Goal: Task Accomplishment & Management: Complete application form

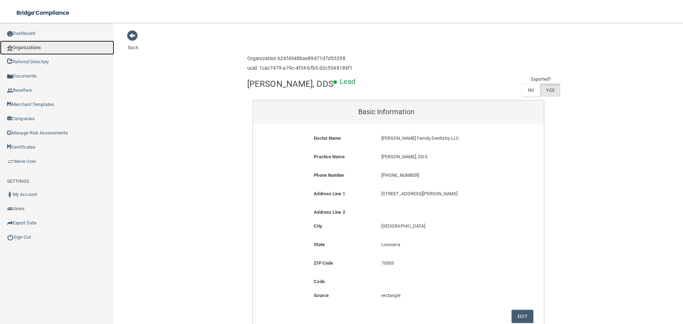
click at [32, 45] on link "Organizations" at bounding box center [57, 48] width 114 height 14
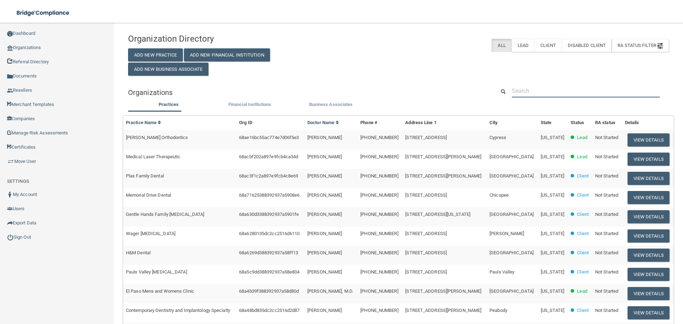
click at [538, 93] on input "text" at bounding box center [586, 90] width 148 height 13
paste input "Cosmopolitan Orthodontics-[GEOGRAPHIC_DATA]"
type input "Cosmopolitan Orthodontics-[GEOGRAPHIC_DATA]"
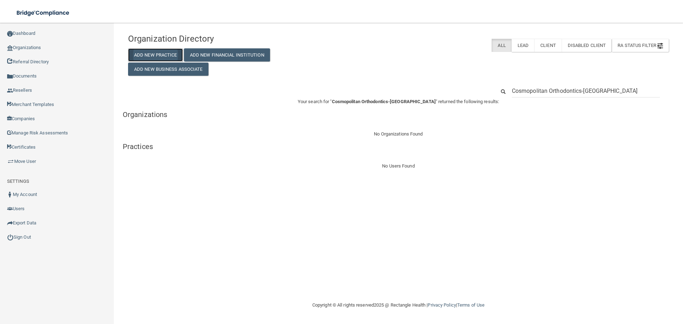
click at [169, 53] on button "Add New Practice" at bounding box center [155, 54] width 55 height 13
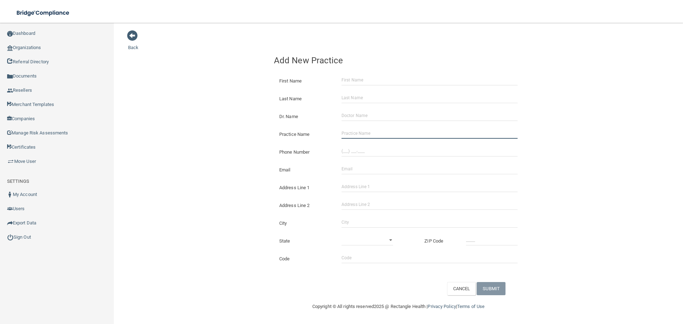
click at [373, 131] on input "Practice Name" at bounding box center [429, 133] width 176 height 11
paste input "Cosmopolitan Orthodontics-[GEOGRAPHIC_DATA]"
type input "Cosmopolitan Orthodontics-[GEOGRAPHIC_DATA]"
click at [362, 149] on input "(___) ___-____" at bounding box center [429, 151] width 176 height 11
paste input "952) 412-5172"
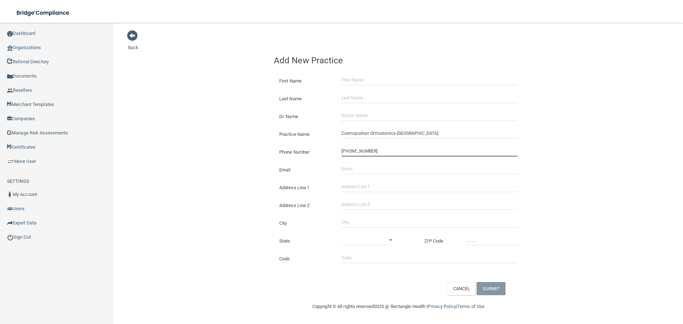
type input "[PHONE_NUMBER]"
click at [259, 154] on div "Back Add New Practice First Name Last Name Dr. Name Practice Name Cosmopolitan …" at bounding box center [398, 162] width 541 height 265
click at [374, 168] on input "Email" at bounding box center [429, 169] width 176 height 11
click at [340, 174] on div "The email address is already taken" at bounding box center [429, 169] width 187 height 11
click at [344, 172] on input "Email" at bounding box center [429, 169] width 176 height 11
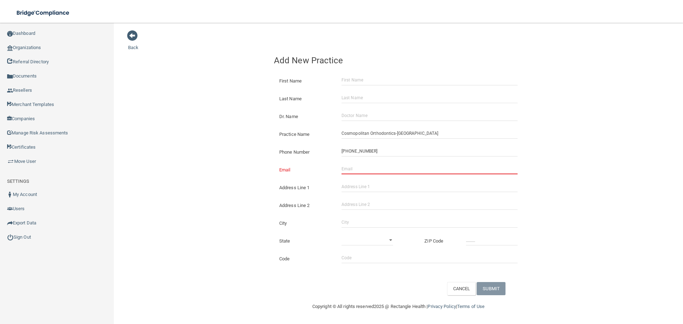
paste input "[PERSON_NAME][EMAIL_ADDRESS][DOMAIN_NAME]"
type input "[PERSON_NAME][EMAIL_ADDRESS][DOMAIN_NAME]"
click at [198, 150] on div "Back Add New Practice First Name Last Name Dr. Name Practice Name Cosmopolitan …" at bounding box center [398, 162] width 541 height 265
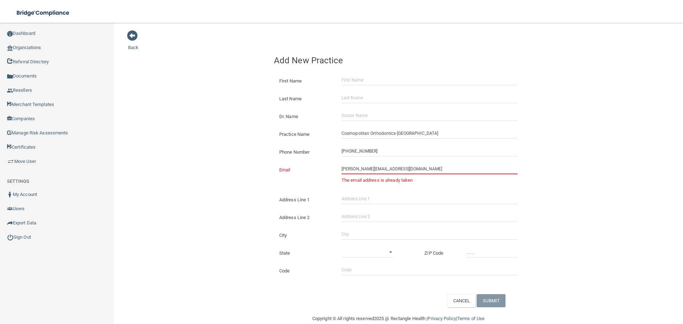
click at [341, 169] on input "[PERSON_NAME][EMAIL_ADDRESS][DOMAIN_NAME]" at bounding box center [429, 169] width 176 height 11
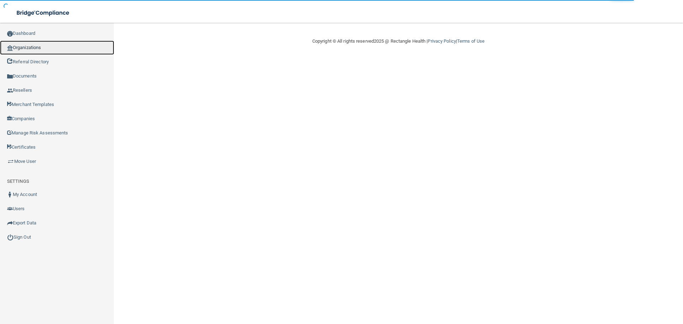
click at [50, 44] on link "Organizations" at bounding box center [57, 48] width 114 height 14
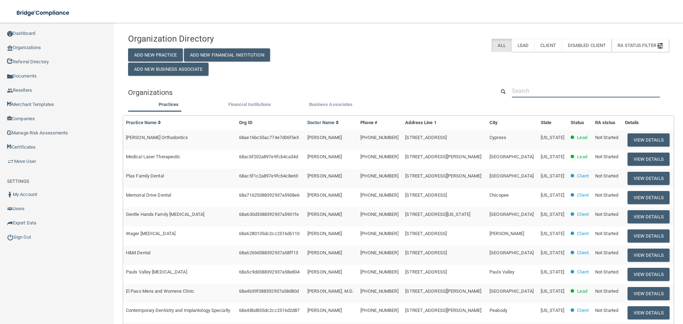
click at [532, 97] on input "text" at bounding box center [586, 90] width 148 height 13
paste input "[PERSON_NAME][EMAIL_ADDRESS][DOMAIN_NAME]"
type input "[PERSON_NAME][EMAIL_ADDRESS][DOMAIN_NAME]"
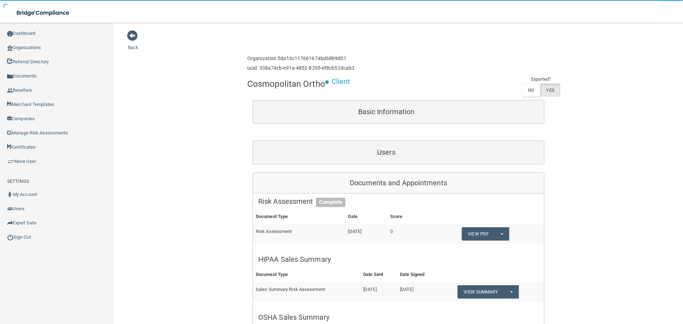
click at [387, 122] on div "Basic Information" at bounding box center [398, 111] width 291 height 23
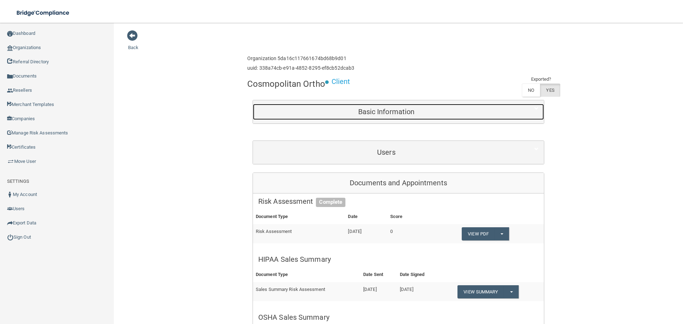
click at [384, 114] on h5 "Basic Information" at bounding box center [386, 112] width 256 height 8
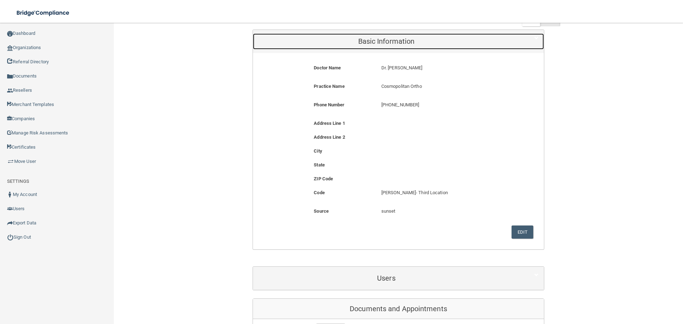
scroll to position [71, 0]
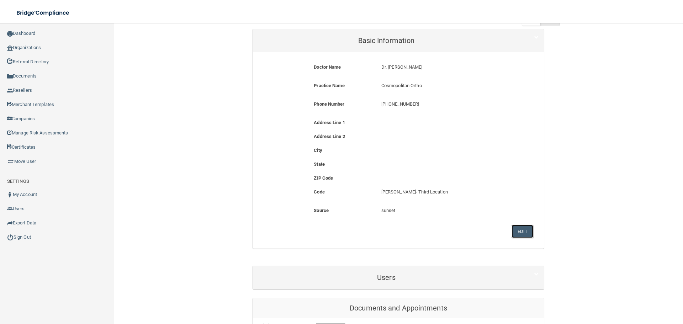
click at [521, 234] on button "Edit" at bounding box center [522, 231] width 22 height 13
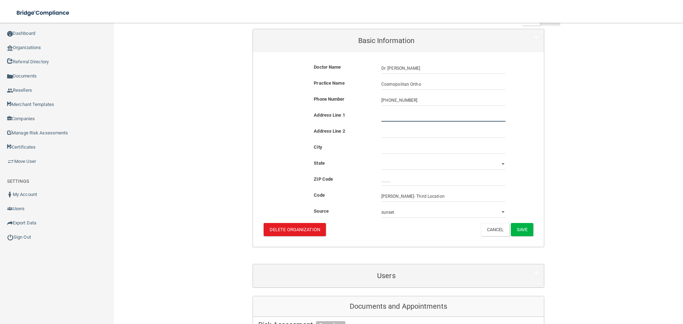
click at [391, 113] on input "text" at bounding box center [443, 116] width 124 height 11
click at [485, 233] on button "Cancel" at bounding box center [495, 229] width 29 height 13
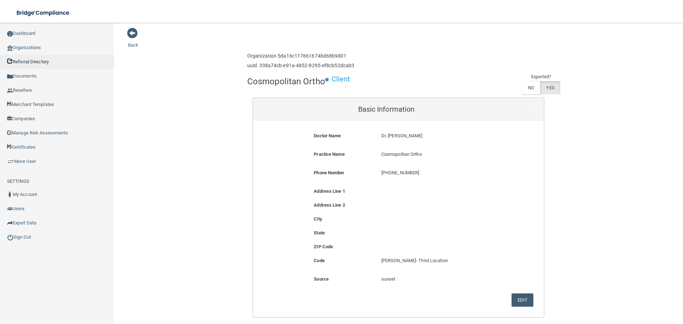
scroll to position [0, 0]
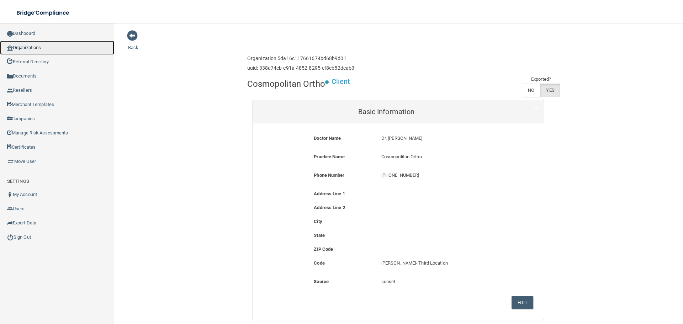
click at [22, 47] on link "Organizations" at bounding box center [57, 48] width 114 height 14
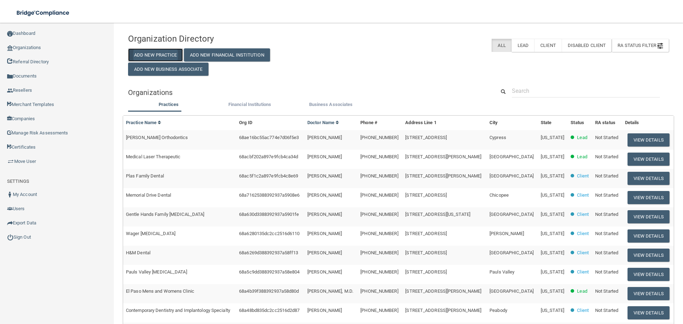
click at [171, 57] on button "Add New Practice" at bounding box center [155, 54] width 55 height 13
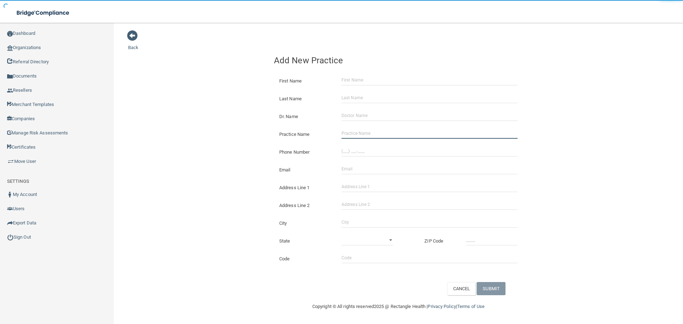
click at [372, 133] on input "Practice Name" at bounding box center [429, 133] width 176 height 11
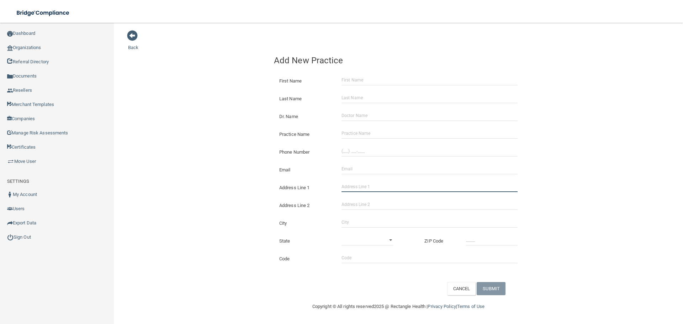
click at [356, 184] on input "Address Line 1" at bounding box center [429, 186] width 176 height 11
paste input "[STREET_ADDRESS]"
type input "[STREET_ADDRESS]"
click at [353, 137] on input "Practice Name" at bounding box center [429, 133] width 176 height 11
paste input "Cosmopolitan Orthodontics-[GEOGRAPHIC_DATA]"
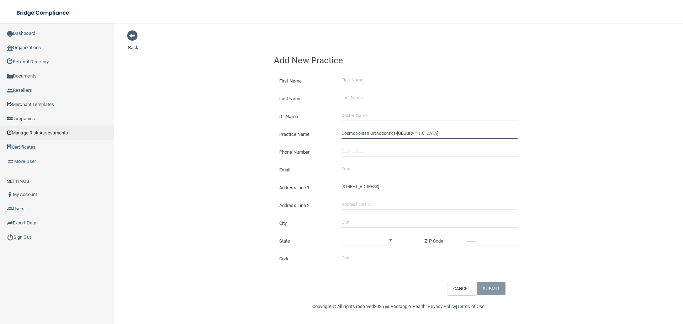
type input "Cosmopolitan Orthodontics-[GEOGRAPHIC_DATA]"
drag, startPoint x: 375, startPoint y: 150, endPoint x: 366, endPoint y: 149, distance: 8.5
click at [375, 150] on input "(___) ___-____" at bounding box center [429, 151] width 176 height 11
paste input "952) 412-5172"
type input "[PHONE_NUMBER]"
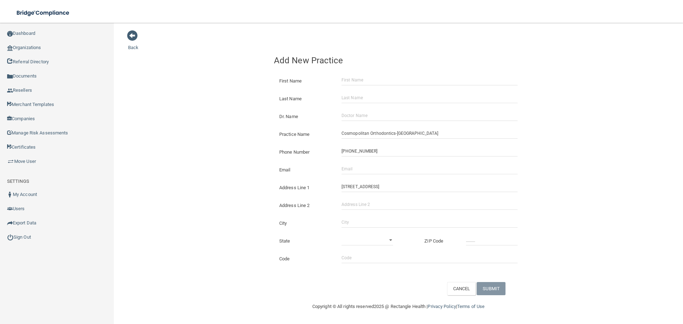
click at [192, 132] on div "Back Add New Practice First Name Last Name Dr. Name Practice Name Cosmopolitan …" at bounding box center [398, 162] width 541 height 265
drag, startPoint x: 357, startPoint y: 178, endPoint x: 355, endPoint y: 170, distance: 8.5
click at [355, 178] on div "Address Line [GEOGRAPHIC_DATA][STREET_ADDRESS]" at bounding box center [399, 185] width 260 height 18
click at [355, 170] on input "Email" at bounding box center [429, 169] width 176 height 11
paste input "[PERSON_NAME][EMAIL_ADDRESS][DOMAIN_NAME]"
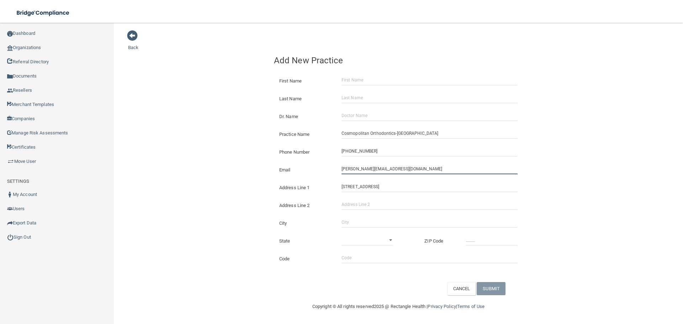
click at [350, 170] on input "[PERSON_NAME][EMAIL_ADDRESS][DOMAIN_NAME]" at bounding box center [429, 169] width 176 height 11
click at [352, 169] on input "[PERSON_NAME][EMAIL_ADDRESS][DOMAIN_NAME]" at bounding box center [429, 169] width 176 height 11
type input "[EMAIL_ADDRESS][DOMAIN_NAME]"
click at [211, 180] on div "Back Add New Practice First Name Last Name Dr. Name Practice Name Cosmopolitan …" at bounding box center [398, 162] width 541 height 265
click at [360, 117] on input "Dr. Name" at bounding box center [429, 115] width 176 height 11
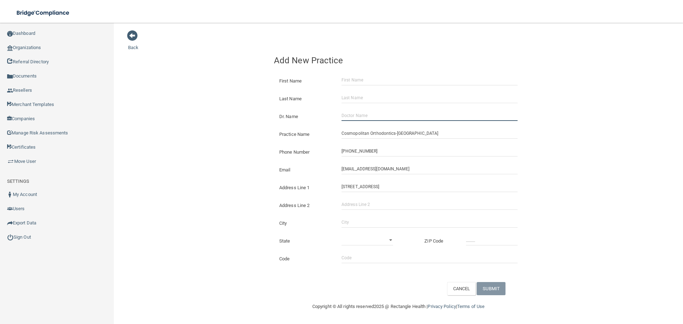
paste input "[PERSON_NAME]"
type input "[PERSON_NAME]"
click at [359, 115] on input "[PERSON_NAME]" at bounding box center [429, 115] width 176 height 11
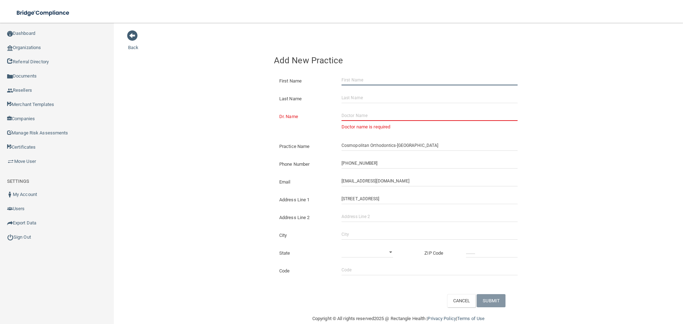
click at [358, 78] on input "First Name" at bounding box center [429, 80] width 176 height 11
paste input "[PERSON_NAME]"
click at [361, 81] on input "[PERSON_NAME]" at bounding box center [429, 80] width 176 height 11
type input "[PERSON_NAME]"
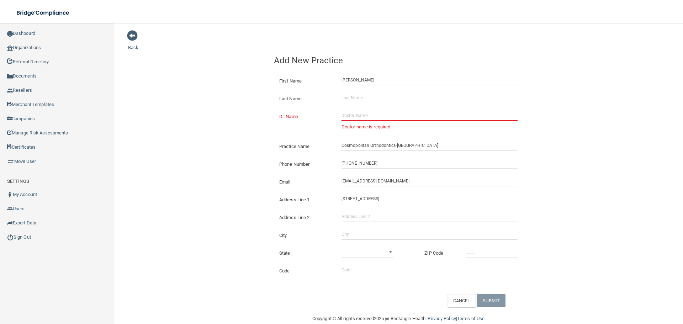
click at [360, 89] on div "Last Name" at bounding box center [399, 96] width 260 height 18
click at [355, 99] on input "Last Name" at bounding box center [429, 97] width 176 height 11
paste input "[PERSON_NAME]"
type input "[PERSON_NAME]"
click at [374, 110] on div "Dr. Name Doctor name is required" at bounding box center [399, 120] width 260 height 30
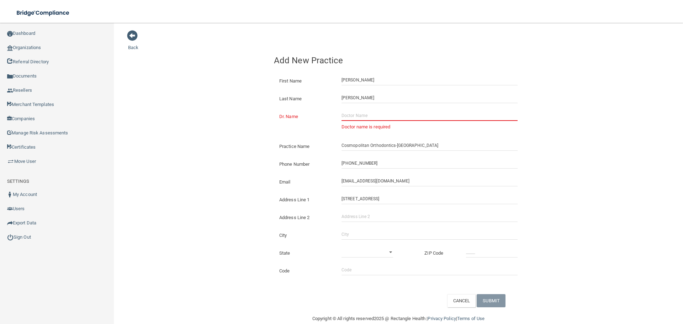
drag, startPoint x: 349, startPoint y: 114, endPoint x: 346, endPoint y: 115, distance: 3.6
click at [349, 114] on input "Dr. Name" at bounding box center [429, 115] width 176 height 11
paste input "[PERSON_NAME]"
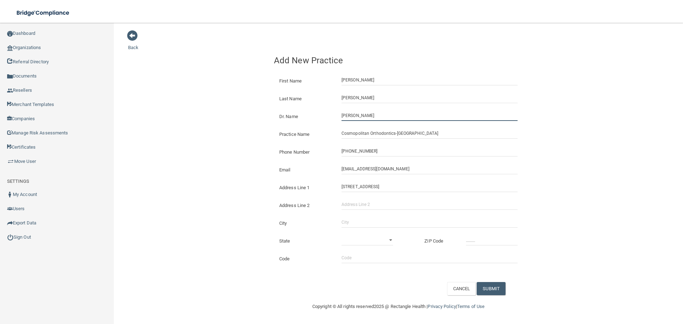
type input "[PERSON_NAME]"
drag, startPoint x: 188, startPoint y: 116, endPoint x: 196, endPoint y: 118, distance: 8.3
click at [188, 116] on div "Back Add New Practice First Name [PERSON_NAME] Last Name [PERSON_NAME] Dr. Name…" at bounding box center [398, 162] width 541 height 265
click at [367, 217] on input "City" at bounding box center [429, 222] width 176 height 11
type input "[GEOGRAPHIC_DATA]"
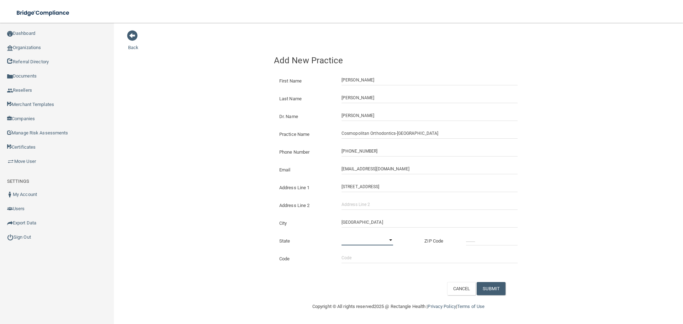
click at [358, 236] on select "[US_STATE] [US_STATE] [US_STATE] [US_STATE] [US_STATE] [US_STATE] [US_STATE] [U…" at bounding box center [367, 240] width 52 height 11
select select "23"
click at [341, 235] on select "[US_STATE] [US_STATE] [US_STATE] [US_STATE] [US_STATE] [US_STATE] [US_STATE] [U…" at bounding box center [367, 240] width 52 height 11
click at [483, 236] on input "_____" at bounding box center [492, 240] width 52 height 11
type input "55372"
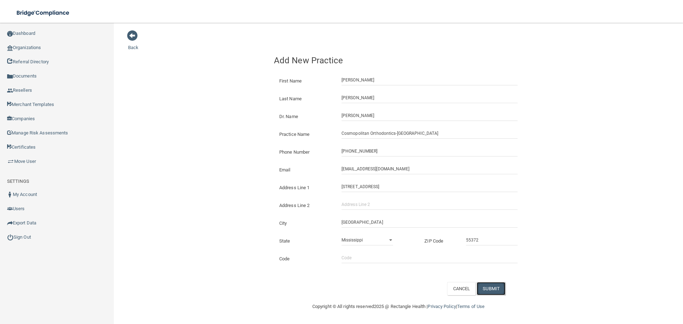
click at [491, 290] on button "SUBMIT" at bounding box center [491, 288] width 29 height 13
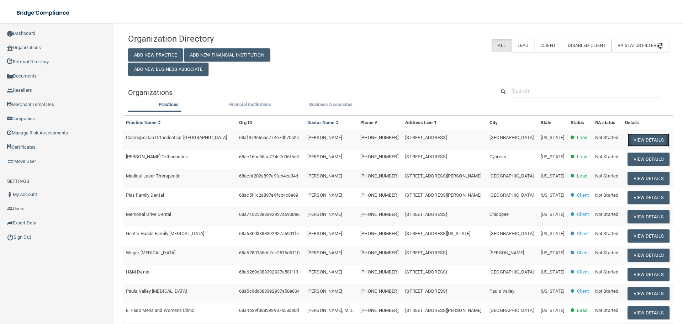
click at [641, 141] on button "View Details" at bounding box center [648, 139] width 42 height 13
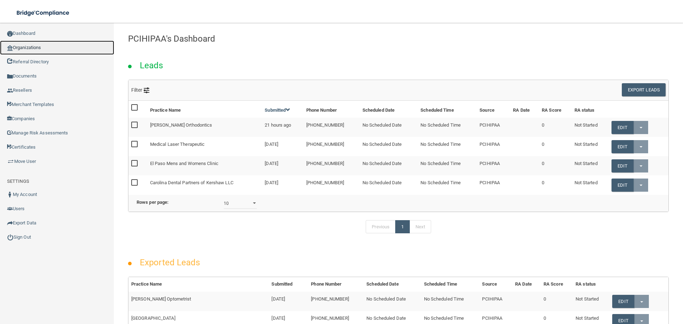
click at [44, 50] on link "Organizations" at bounding box center [57, 48] width 114 height 14
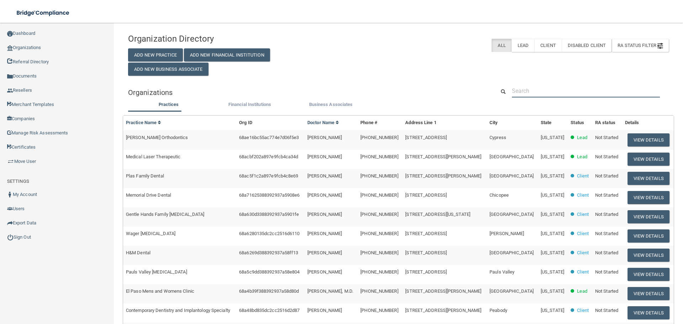
click at [541, 90] on input "text" at bounding box center [586, 90] width 148 height 13
paste input "[PHONE_NUMBER]"
type input "[PHONE_NUMBER]"
